Goal: Task Accomplishment & Management: Manage account settings

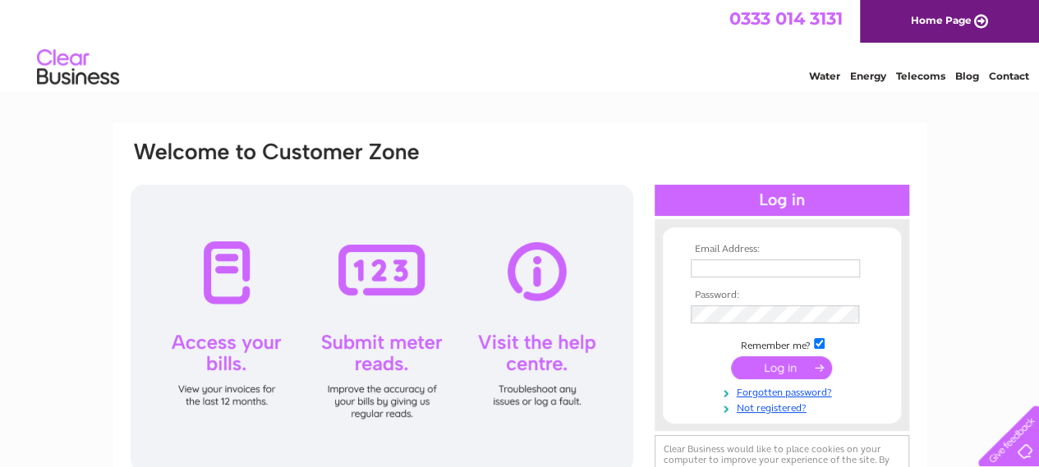
type input "[EMAIL_ADDRESS][DOMAIN_NAME]"
click at [772, 366] on input "submit" at bounding box center [781, 368] width 101 height 23
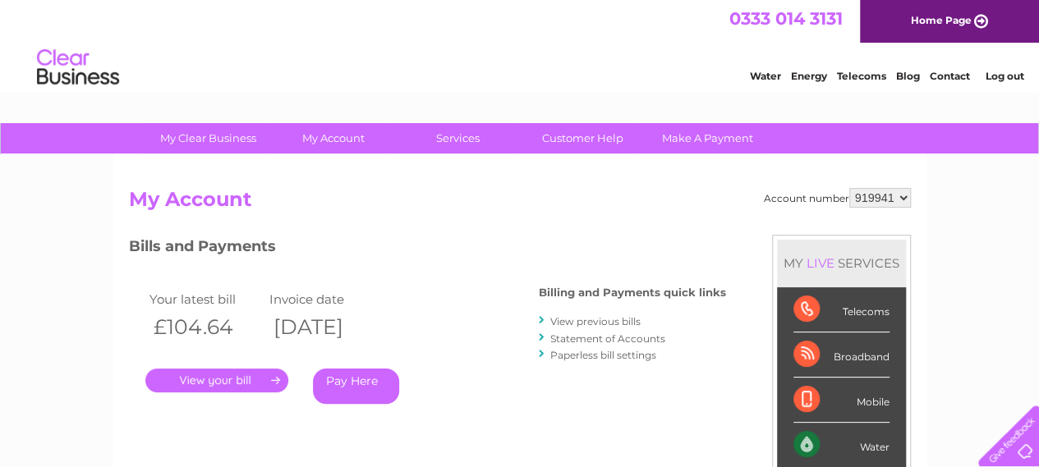
click at [232, 388] on link "." at bounding box center [216, 381] width 143 height 24
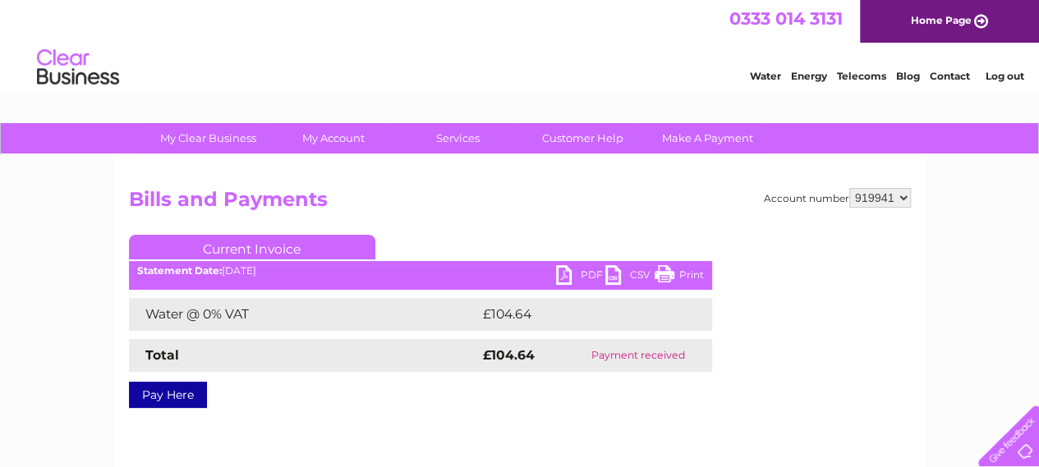
click at [670, 275] on link "Print" at bounding box center [679, 277] width 49 height 24
click at [679, 398] on div "Pay Here" at bounding box center [420, 387] width 583 height 30
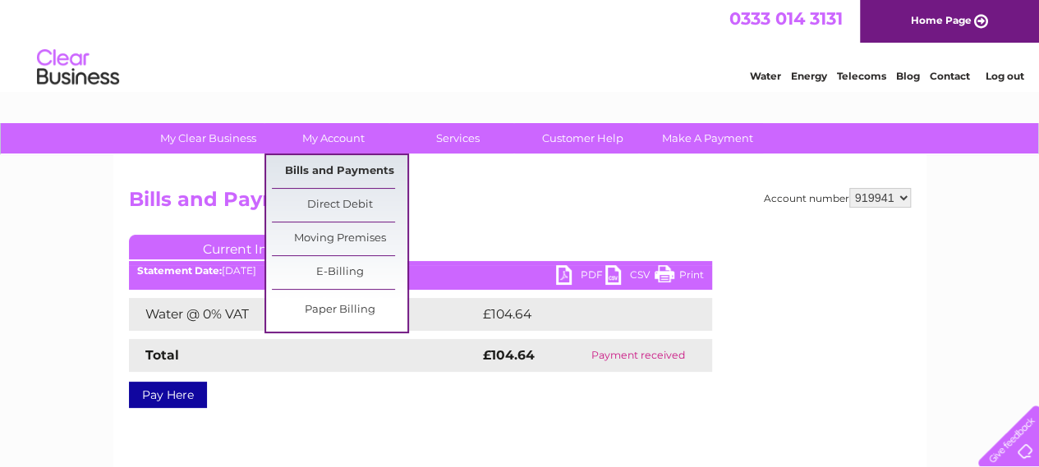
click at [329, 172] on link "Bills and Payments" at bounding box center [340, 171] width 136 height 33
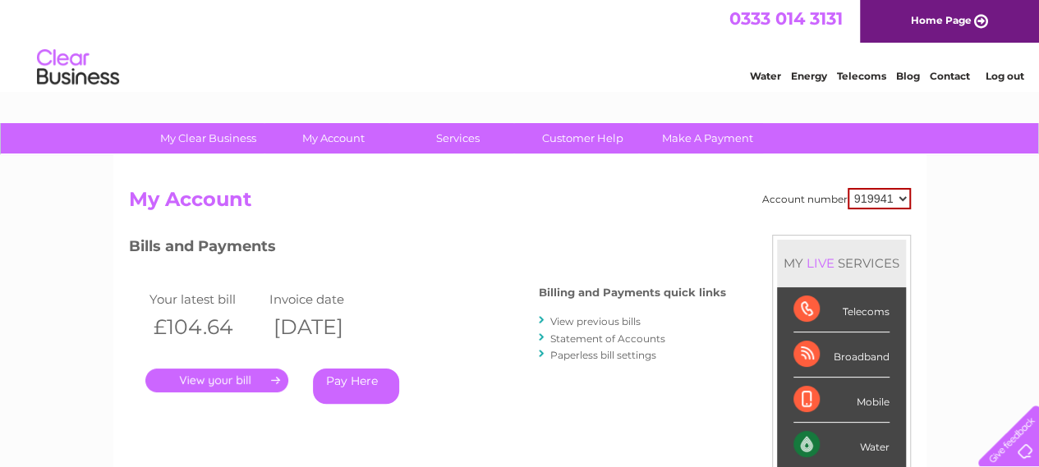
click at [599, 321] on link "View previous bills" at bounding box center [595, 321] width 90 height 12
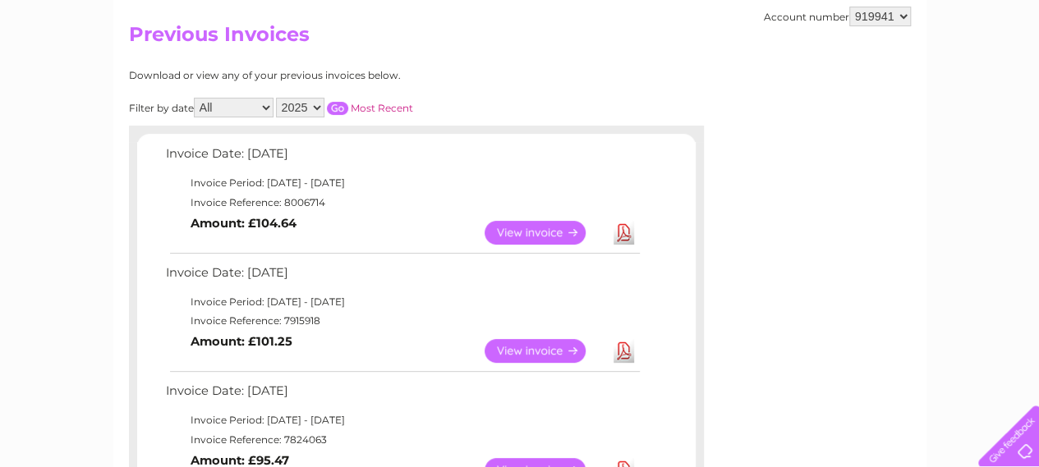
scroll to position [164, 0]
